Goal: Information Seeking & Learning: Find specific fact

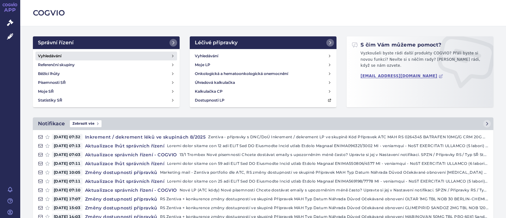
click at [58, 56] on h4 "Vyhledávání" at bounding box center [49, 56] width 23 height 6
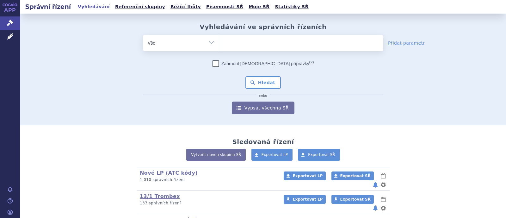
click at [219, 45] on ul at bounding box center [301, 41] width 164 height 13
click at [219, 45] on select at bounding box center [219, 43] width 0 height 16
click at [230, 46] on ul at bounding box center [301, 41] width 164 height 13
click at [219, 46] on select at bounding box center [219, 43] width 0 height 16
type input "re"
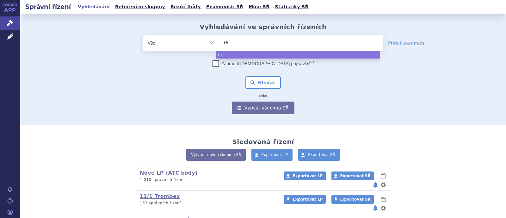
type input "res"
type input "resel"
type input "reseli"
type input "reseligo"
select select "reseligo"
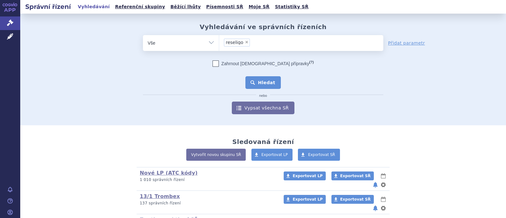
click at [264, 83] on button "Hledat" at bounding box center [263, 82] width 36 height 13
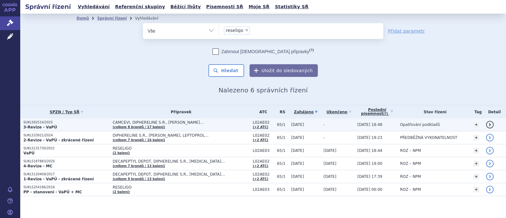
click at [162, 122] on span "CAMCEVI, DIPHERELINE S.R., [PERSON_NAME]…" at bounding box center [181, 122] width 137 height 4
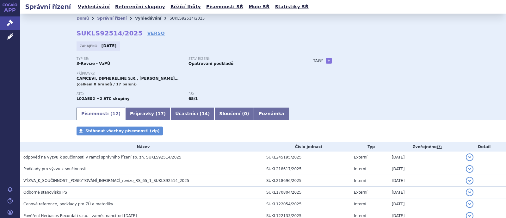
click at [135, 20] on link "Vyhledávání" at bounding box center [148, 18] width 26 height 4
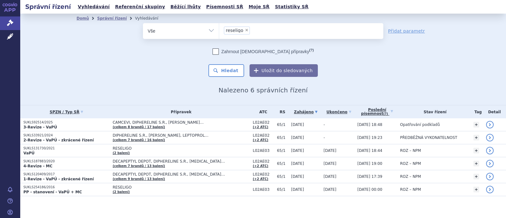
click at [245, 30] on span "×" at bounding box center [247, 30] width 4 height 4
click at [219, 30] on select "reseligo" at bounding box center [219, 31] width 0 height 16
select select
type input "xa"
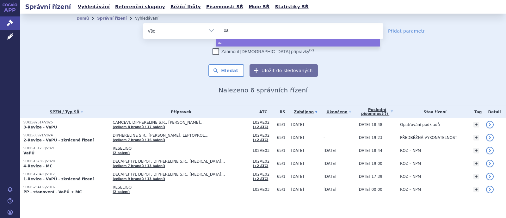
type input "xan"
type input "xanir"
type input "xanirva"
select select "xanirva"
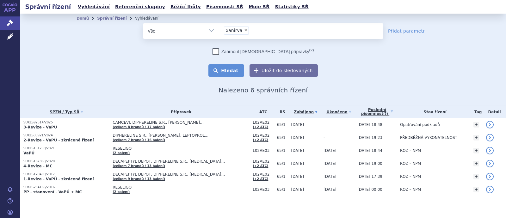
click at [224, 69] on button "Hledat" at bounding box center [226, 70] width 36 height 13
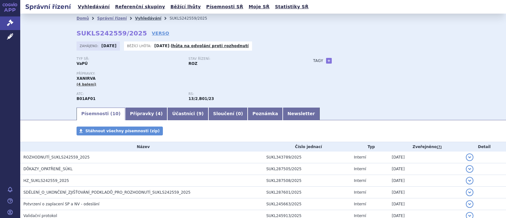
click at [143, 16] on link "Vyhledávání" at bounding box center [148, 18] width 26 height 4
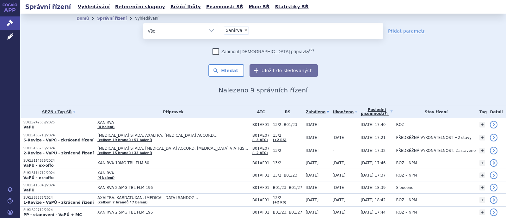
click at [244, 29] on span "×" at bounding box center [246, 30] width 4 height 4
click at [219, 29] on select "xanirva" at bounding box center [219, 31] width 0 height 16
select select
type input "rem"
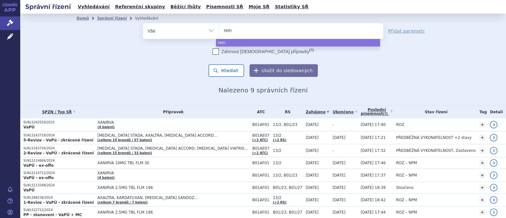
type input "remu"
type input "remur"
type input "remurel"
select select "remurel"
click at [240, 70] on button "Hledat" at bounding box center [226, 70] width 36 height 13
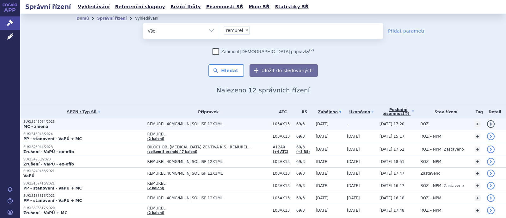
click at [145, 120] on td "REMUREL 40MG/ML INJ SOL ISP 12X1ML" at bounding box center [207, 124] width 126 height 12
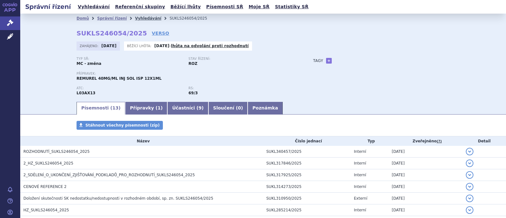
click at [135, 16] on link "Vyhledávání" at bounding box center [148, 18] width 26 height 4
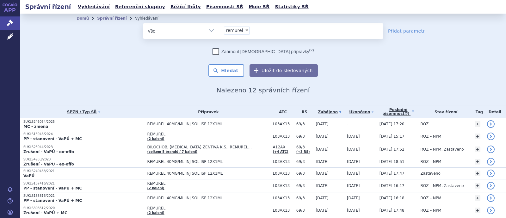
click at [245, 30] on span "×" at bounding box center [247, 30] width 4 height 4
click at [219, 30] on select "remurel" at bounding box center [219, 31] width 0 height 16
select select
type input "vi"
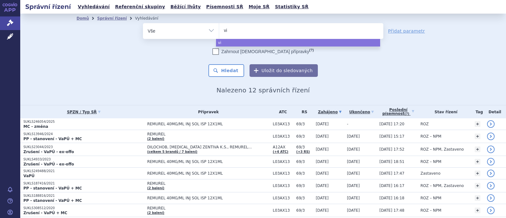
type input "viv"
type input "viva"
type input "vivai"
type input "vivaire"
select select "vivaire"
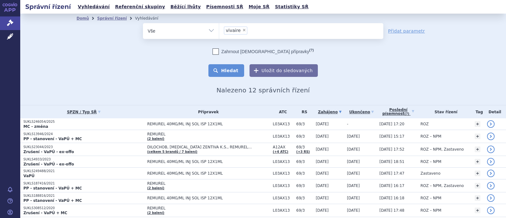
click at [226, 70] on button "Hledat" at bounding box center [226, 70] width 36 height 13
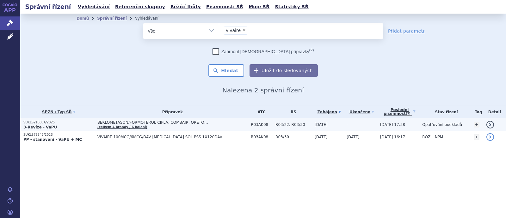
click at [157, 122] on span "BEKLOMETASON/FORMOTEROL CIPLA, COMBAIR, ORETO…" at bounding box center [172, 122] width 151 height 4
